Goal: Find specific page/section: Find specific page/section

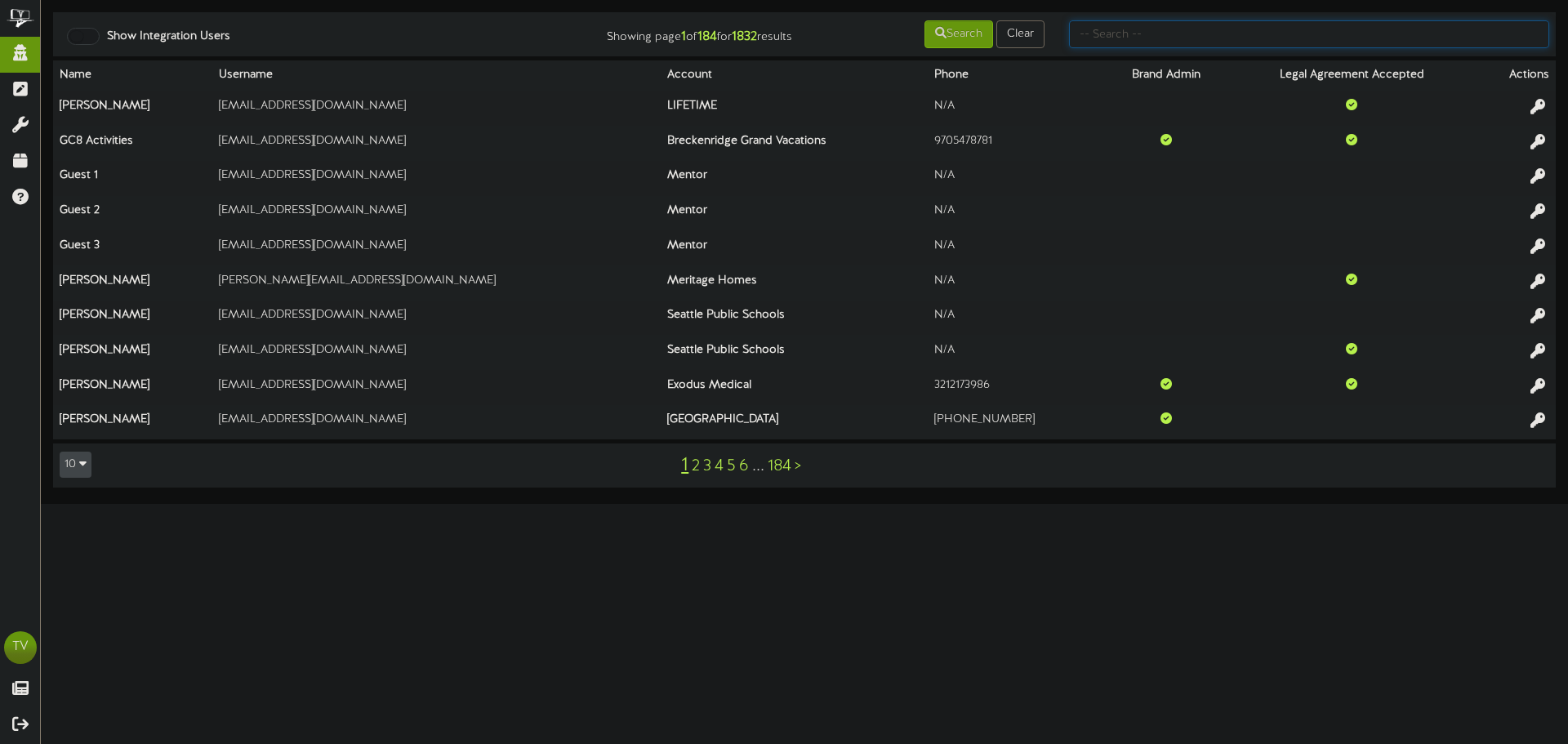
click at [1131, 30] on input "text" at bounding box center [1309, 34] width 480 height 27
type input "dfcu"
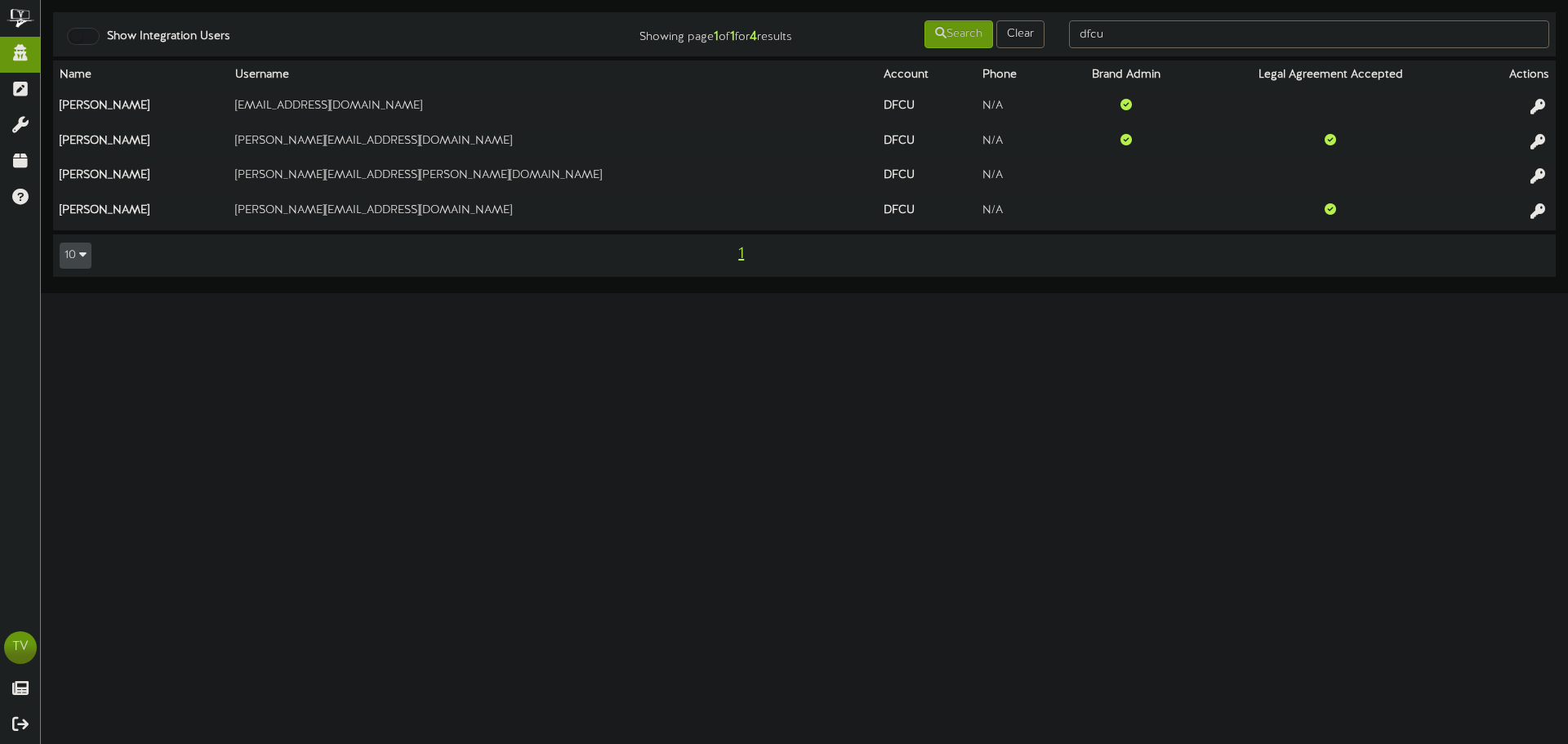
drag, startPoint x: 1535, startPoint y: 145, endPoint x: 1561, endPoint y: 116, distance: 38.9
click at [1535, 145] on icon at bounding box center [1538, 142] width 15 height 15
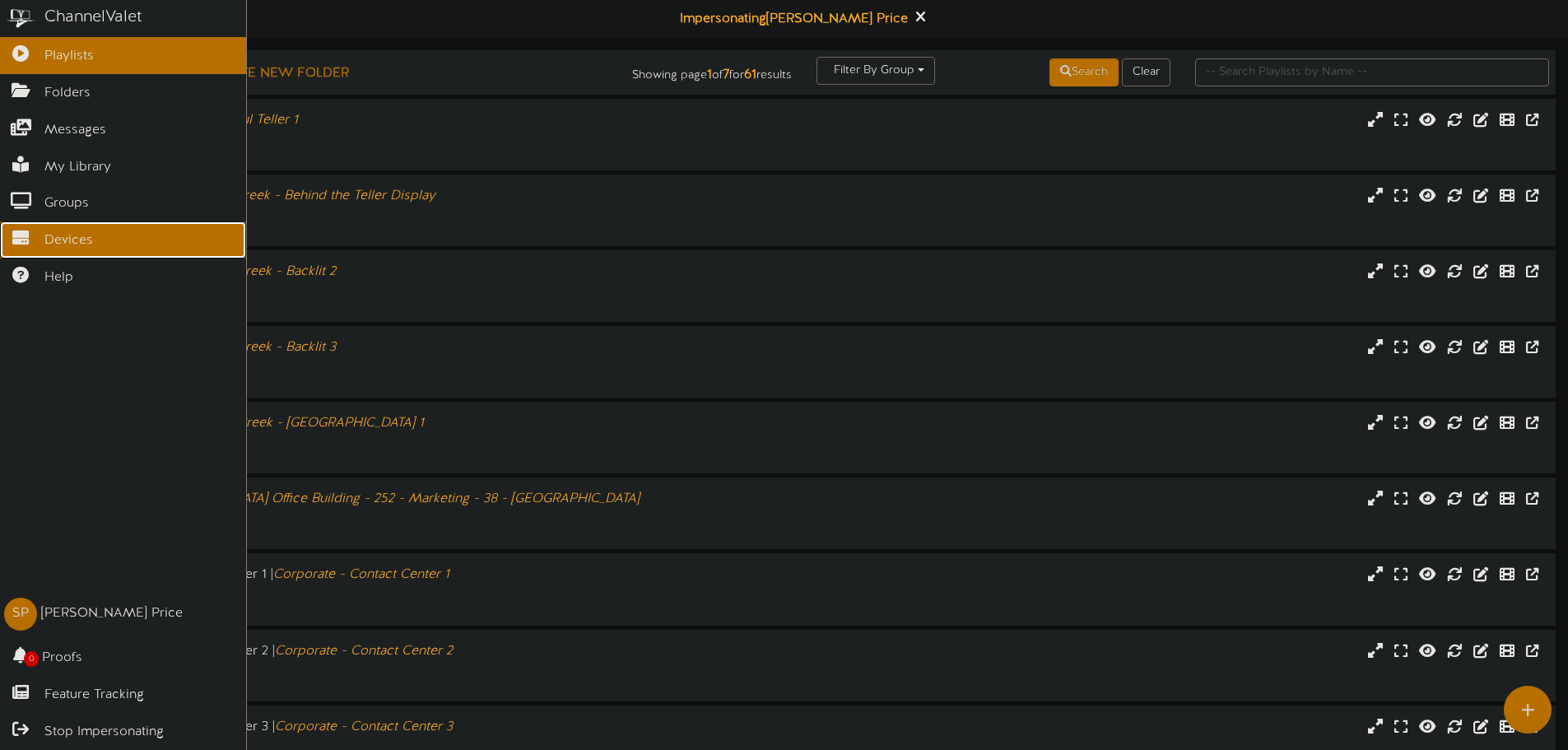
click at [47, 238] on span "Devices" at bounding box center [69, 240] width 49 height 19
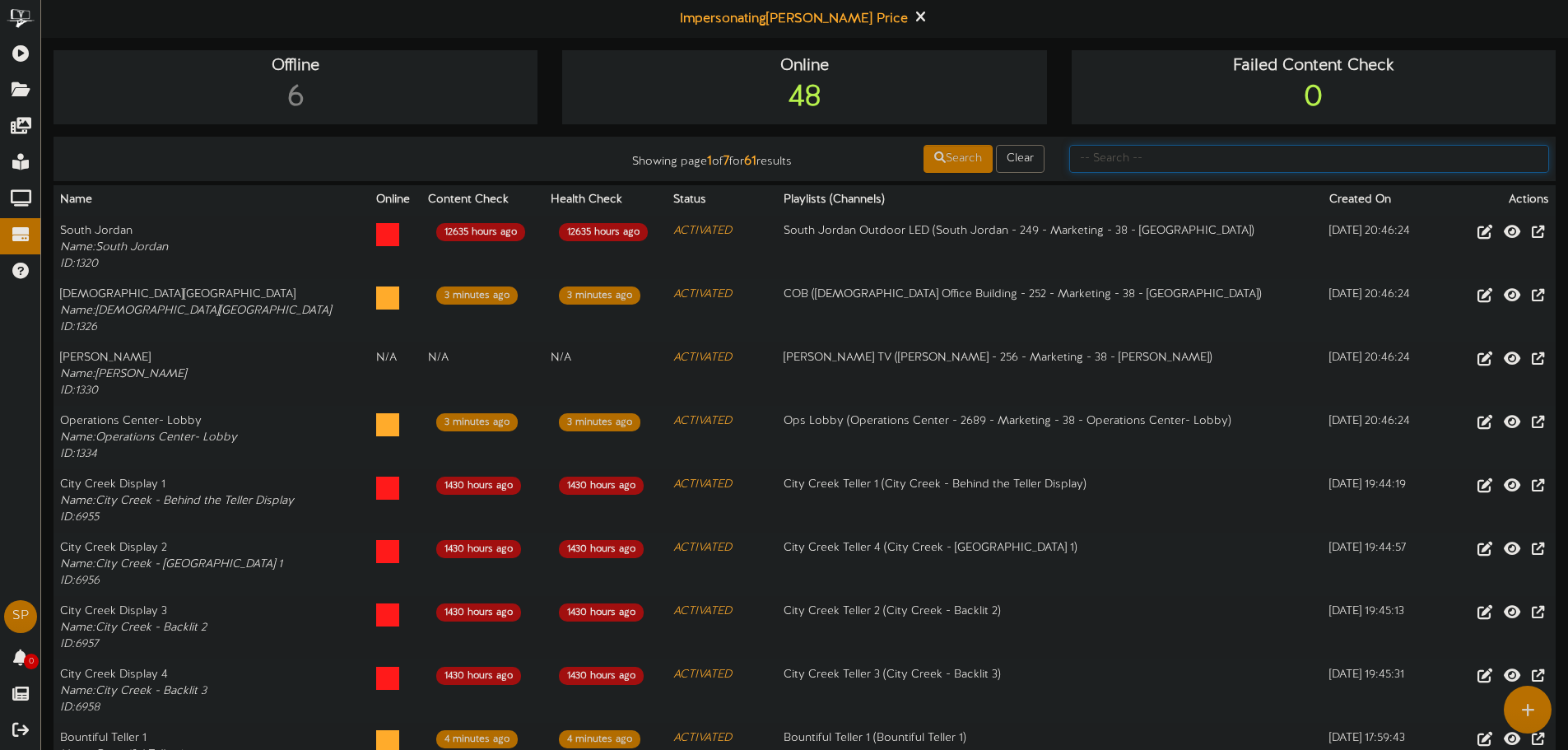
click at [1143, 166] on input "text" at bounding box center [1309, 158] width 480 height 28
type input "verr"
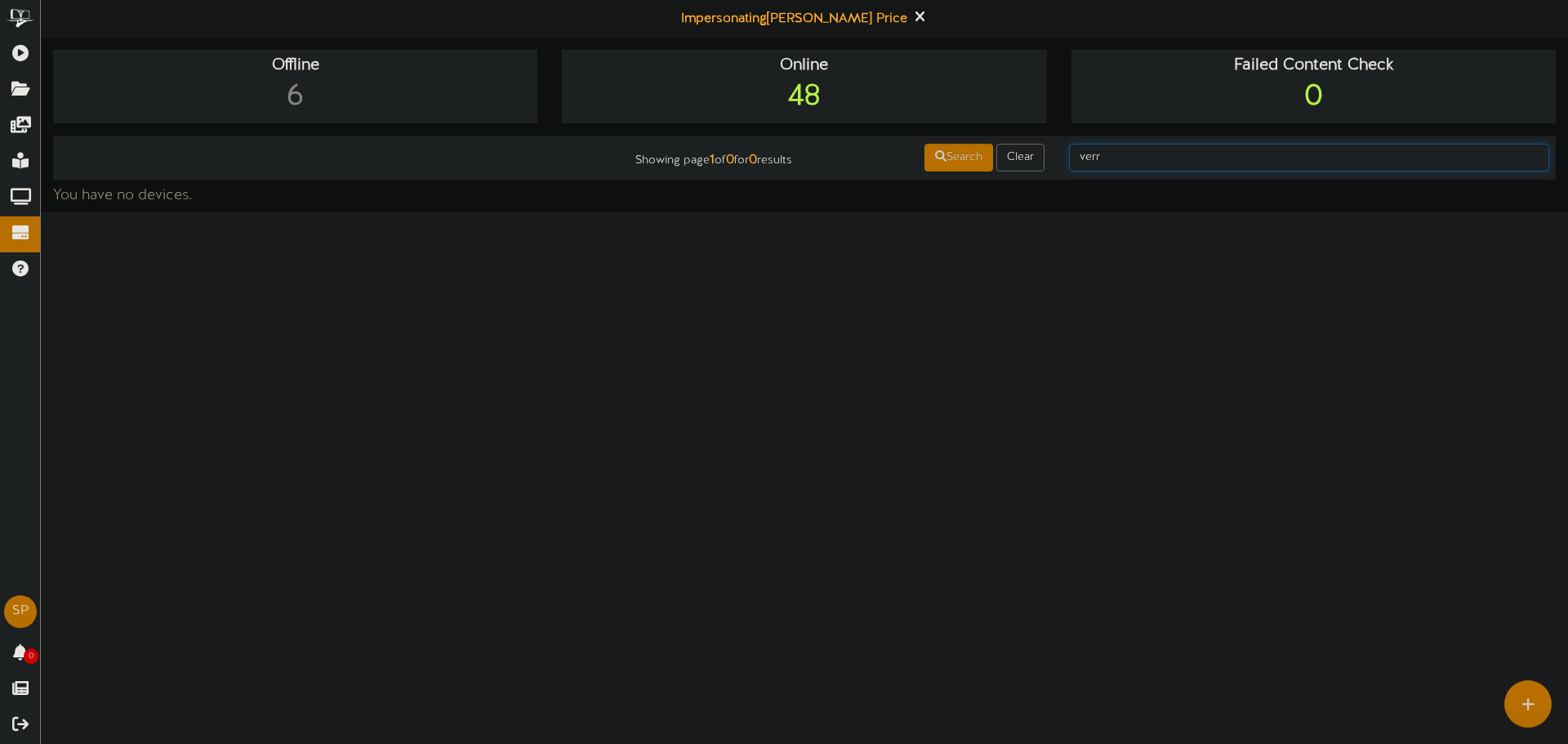
click at [1133, 153] on input "verr" at bounding box center [1309, 157] width 480 height 27
click at [914, 15] on icon at bounding box center [919, 16] width 10 height 18
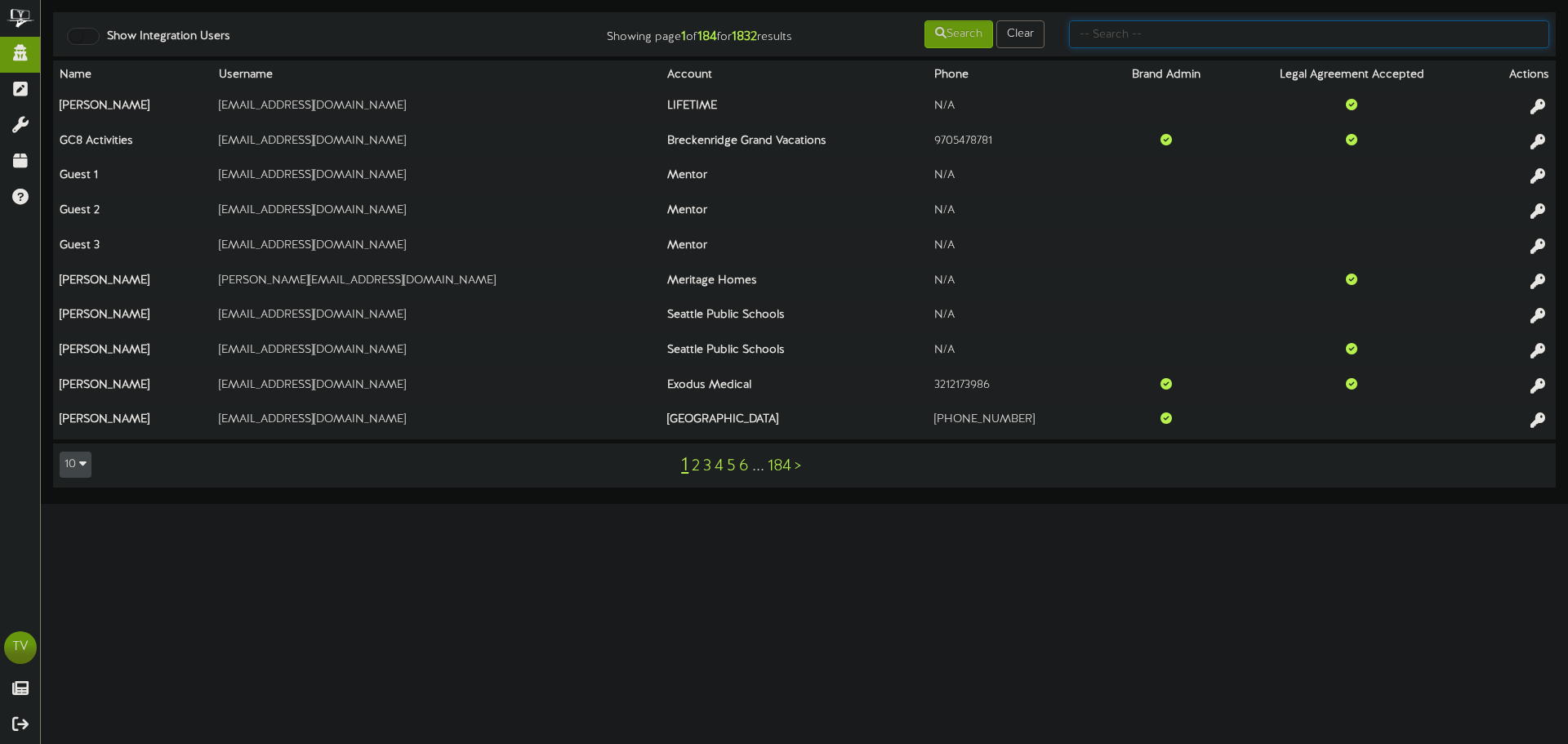
click at [1086, 27] on input "text" at bounding box center [1309, 34] width 480 height 27
type input "desert"
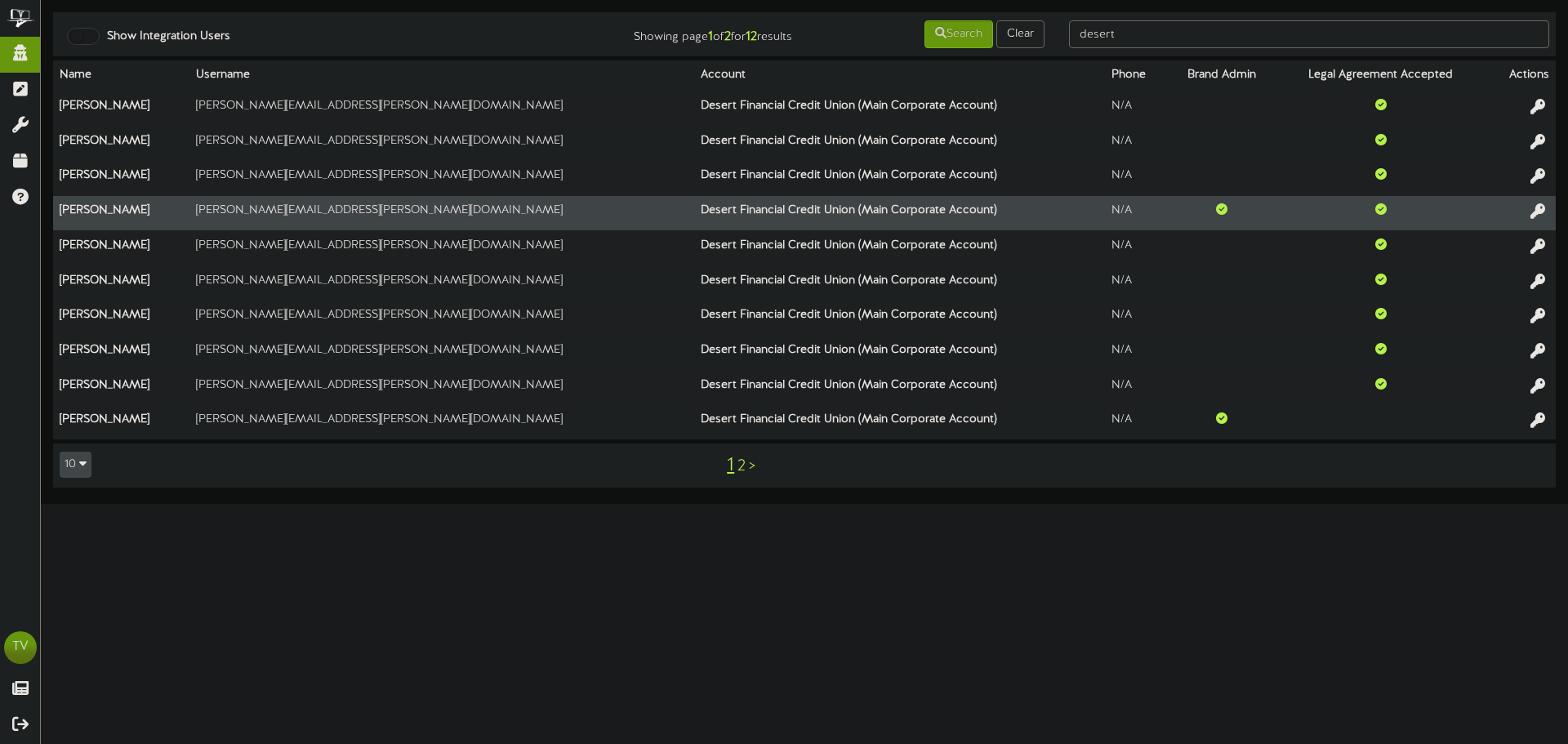
click at [1552, 212] on td at bounding box center [1521, 213] width 70 height 35
click at [1542, 209] on icon at bounding box center [1537, 210] width 18 height 18
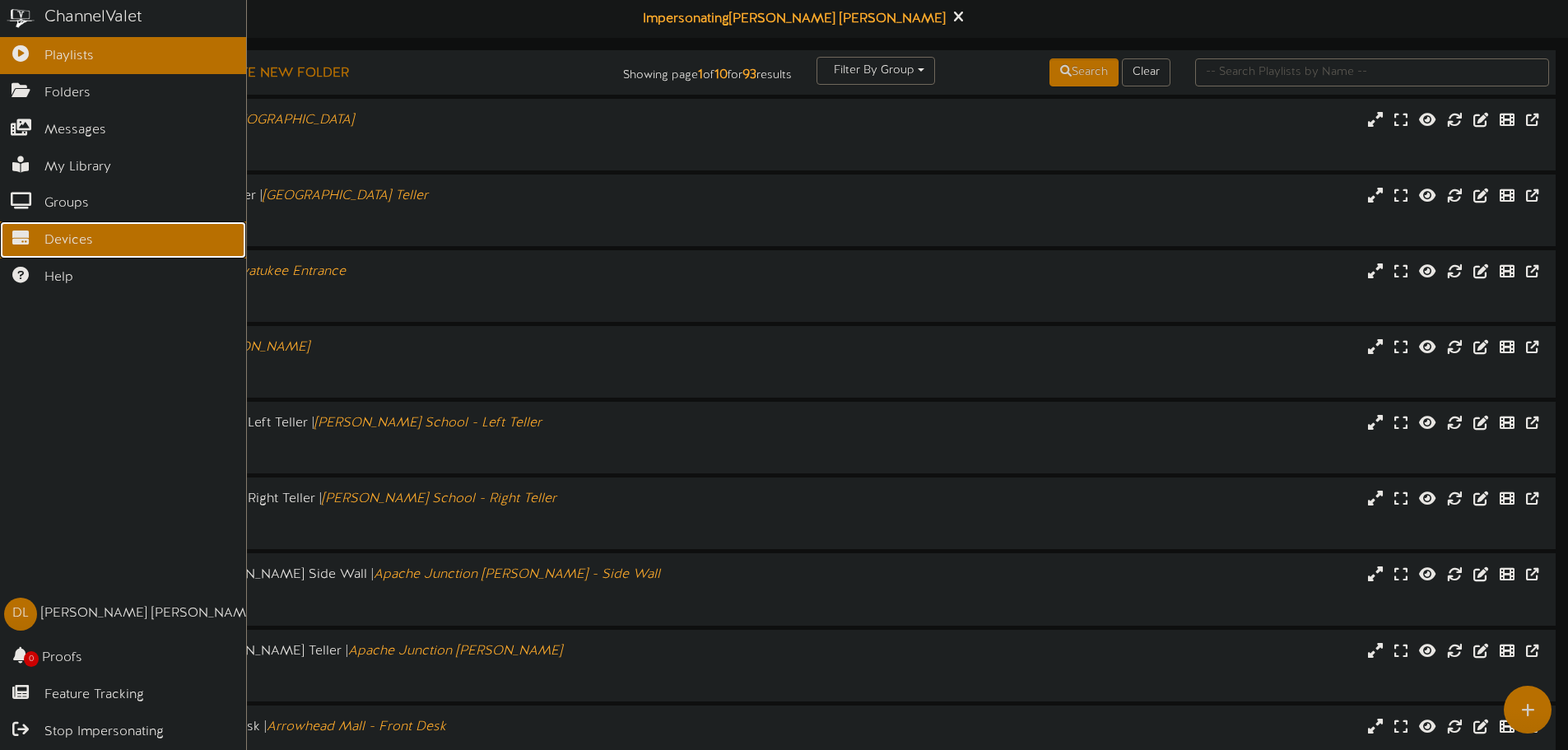
click at [27, 223] on link "Devices" at bounding box center [123, 240] width 246 height 37
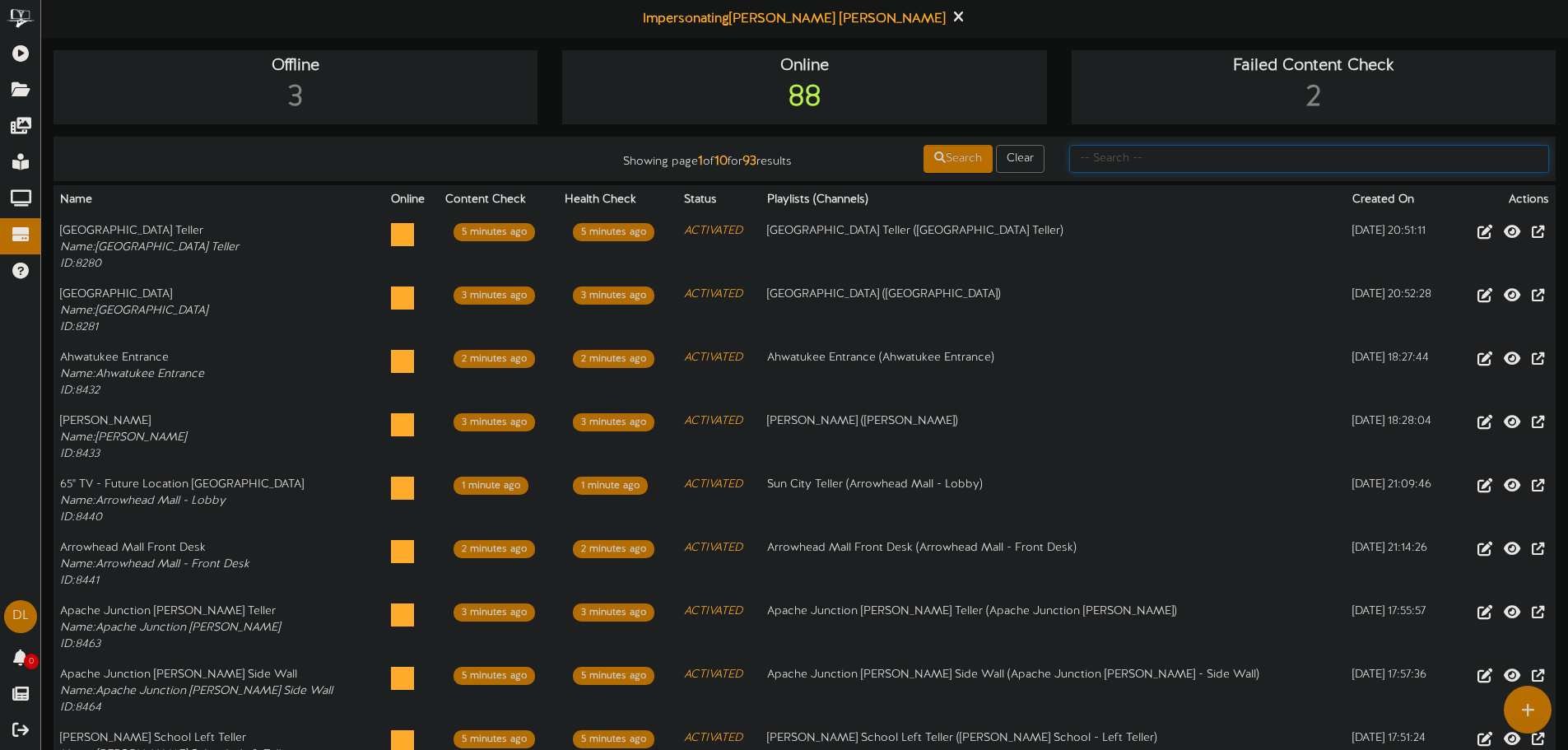
click at [1159, 170] on input "text" at bounding box center [1309, 158] width 480 height 28
type input "verr"
